Goal: Information Seeking & Learning: Learn about a topic

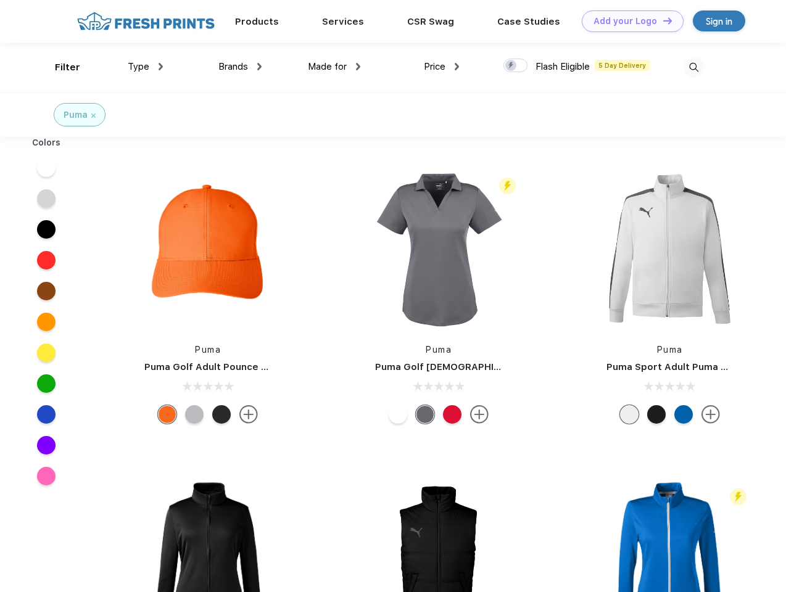
click at [628, 21] on link "Add your Logo Design Tool" at bounding box center [633, 21] width 102 height 22
click at [0, 0] on div "Design Tool" at bounding box center [0, 0] width 0 height 0
click at [662, 20] on link "Add your Logo Design Tool" at bounding box center [633, 21] width 102 height 22
click at [59, 67] on div "Filter" at bounding box center [67, 67] width 25 height 14
click at [146, 67] on span "Type" at bounding box center [139, 66] width 22 height 11
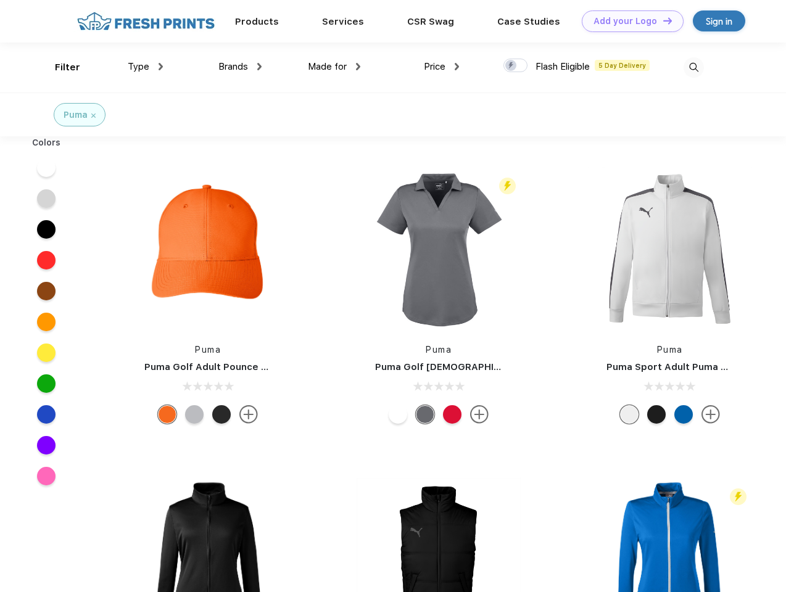
click at [240, 67] on span "Brands" at bounding box center [233, 66] width 30 height 11
click at [334, 67] on span "Made for" at bounding box center [327, 66] width 39 height 11
click at [442, 67] on span "Price" at bounding box center [435, 66] width 22 height 11
click at [516, 66] on div at bounding box center [515, 66] width 24 height 14
click at [511, 66] on input "checkbox" at bounding box center [507, 62] width 8 height 8
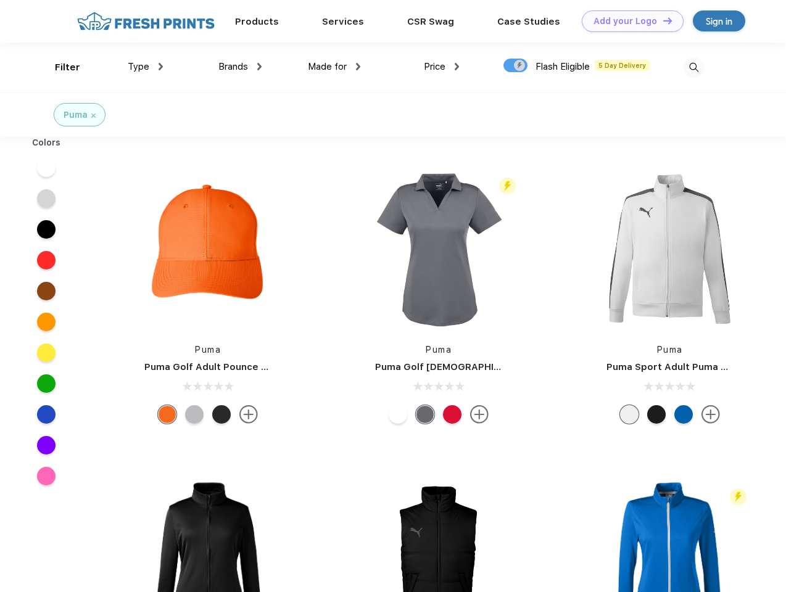
click at [693, 67] on img at bounding box center [694, 67] width 20 height 20
